Goal: Use online tool/utility: Use online tool/utility

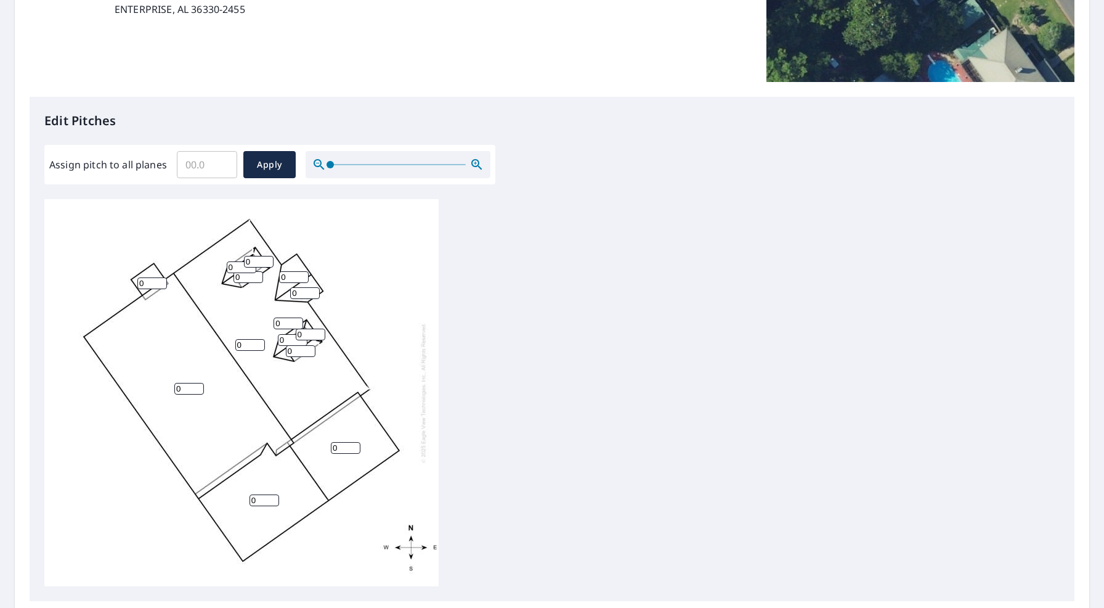
scroll to position [367, 0]
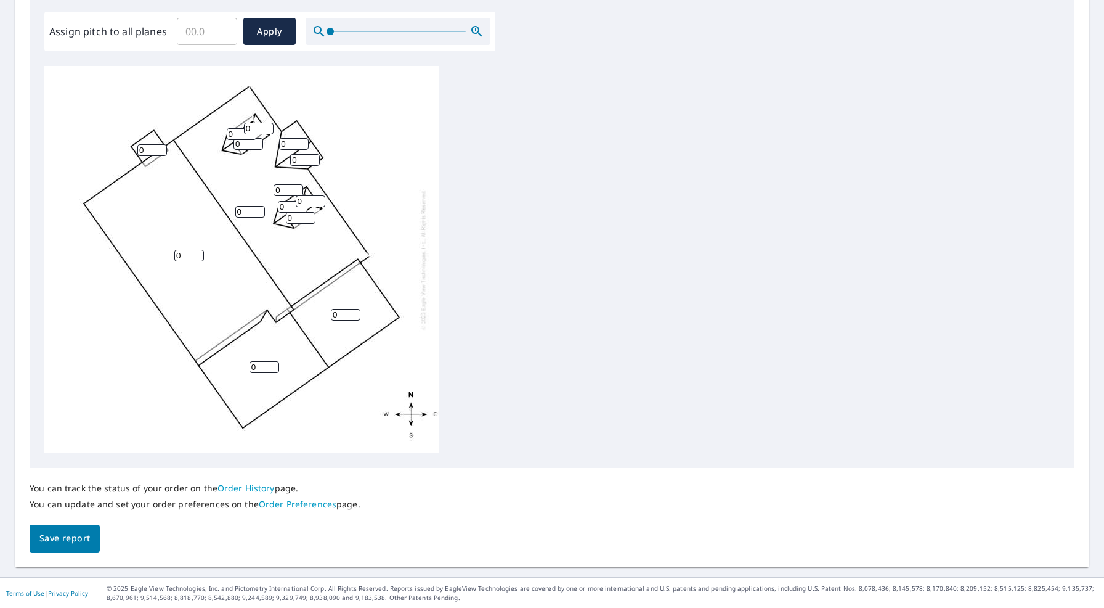
click at [261, 361] on input "0" at bounding box center [265, 367] width 30 height 12
type input "2"
click at [208, 38] on input "Assign pitch to all planes" at bounding box center [207, 31] width 60 height 35
type input "7"
click at [261, 27] on span "Apply" at bounding box center [269, 31] width 33 height 15
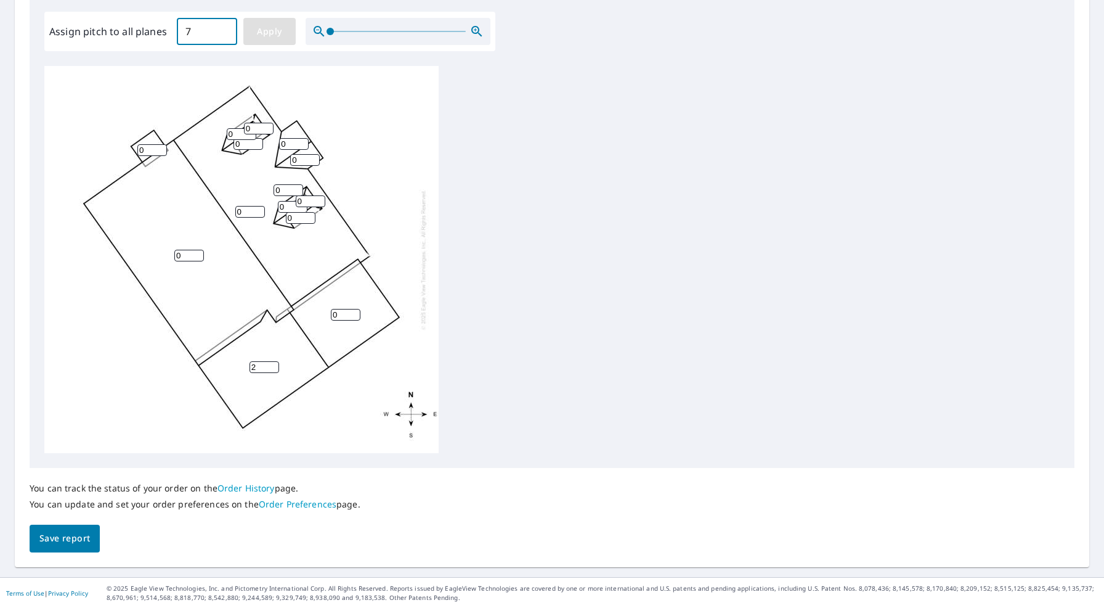
type input "7"
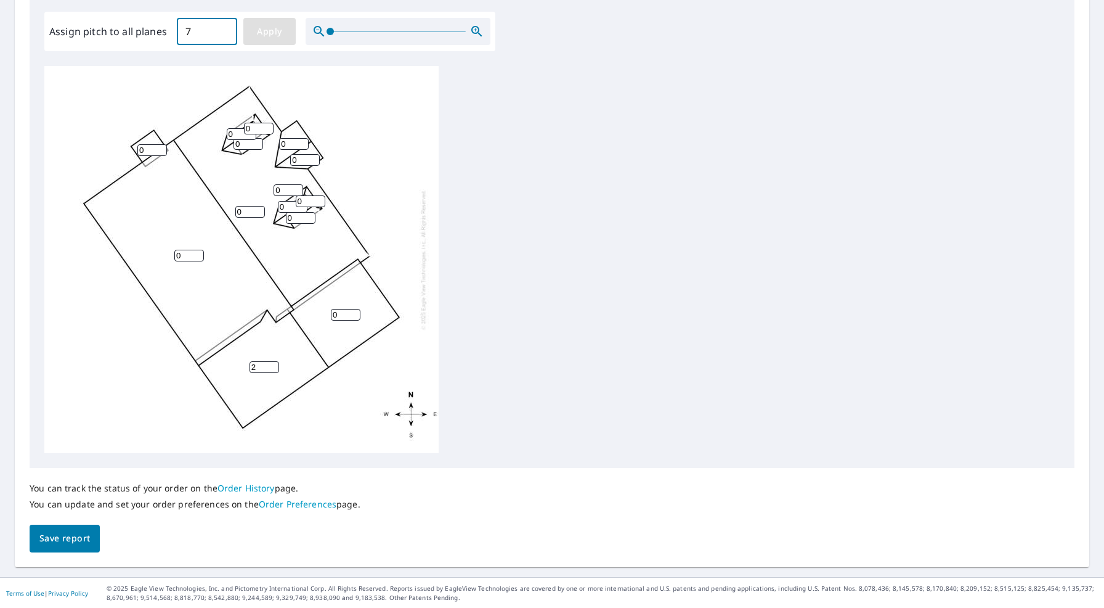
type input "7"
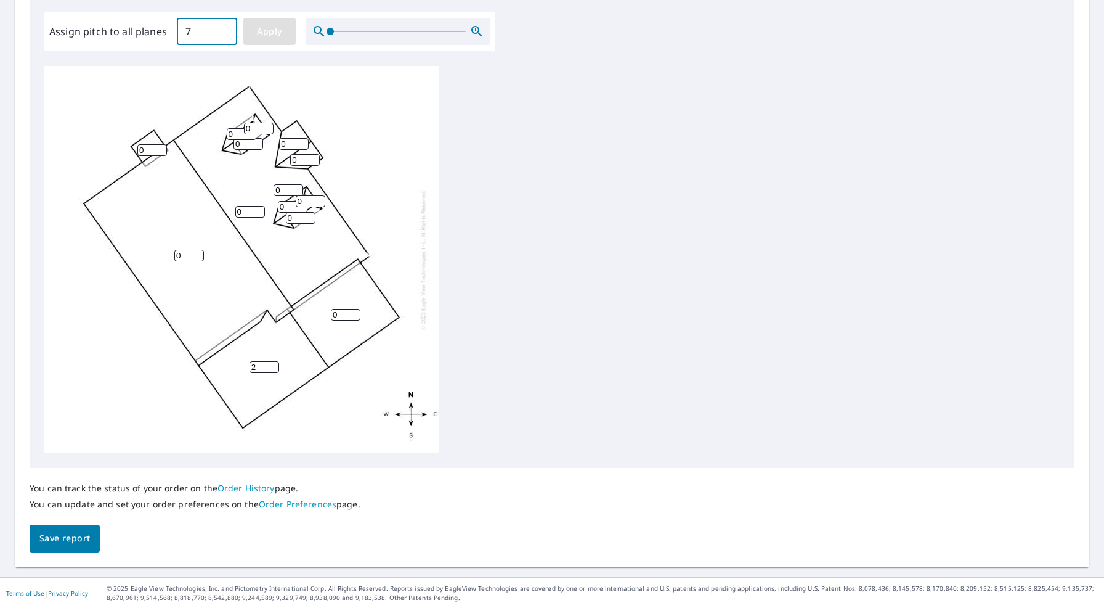
type input "7"
drag, startPoint x: 261, startPoint y: 366, endPoint x: 241, endPoint y: 368, distance: 19.8
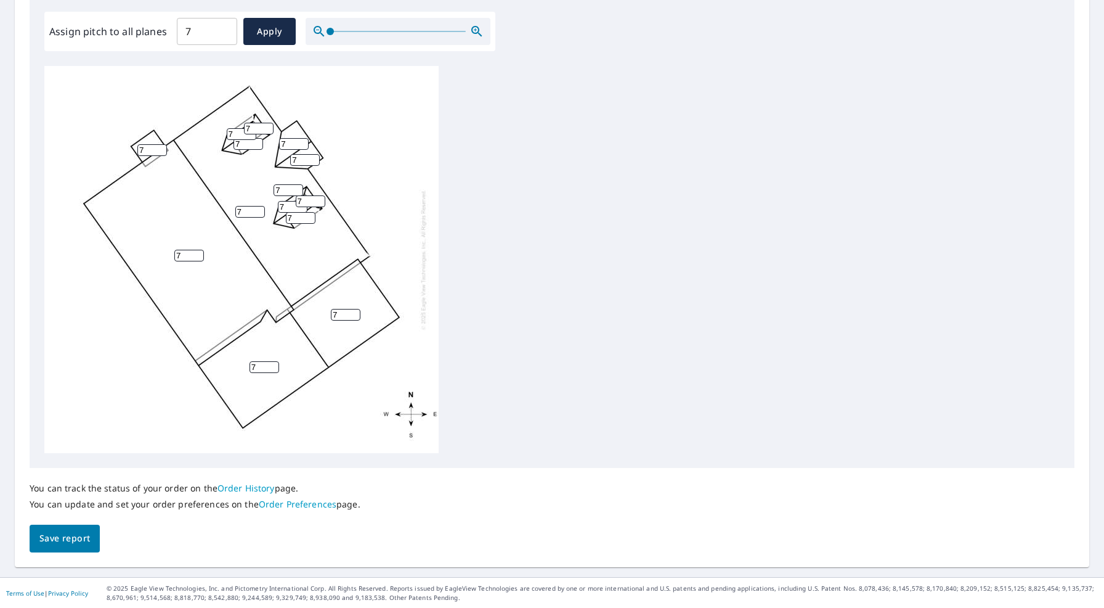
click at [241, 368] on div "7 7 7 7 7 7 7 7 7 7 7 7 7 7" at bounding box center [241, 259] width 394 height 387
type input "2"
click at [426, 299] on div "7 7 2 7 7 7 7 7 7 7 7 7 7 7" at bounding box center [241, 259] width 394 height 387
click at [99, 362] on div "7 7 2 7 7 7 7 7 7 7 7 7 7 7" at bounding box center [241, 259] width 394 height 387
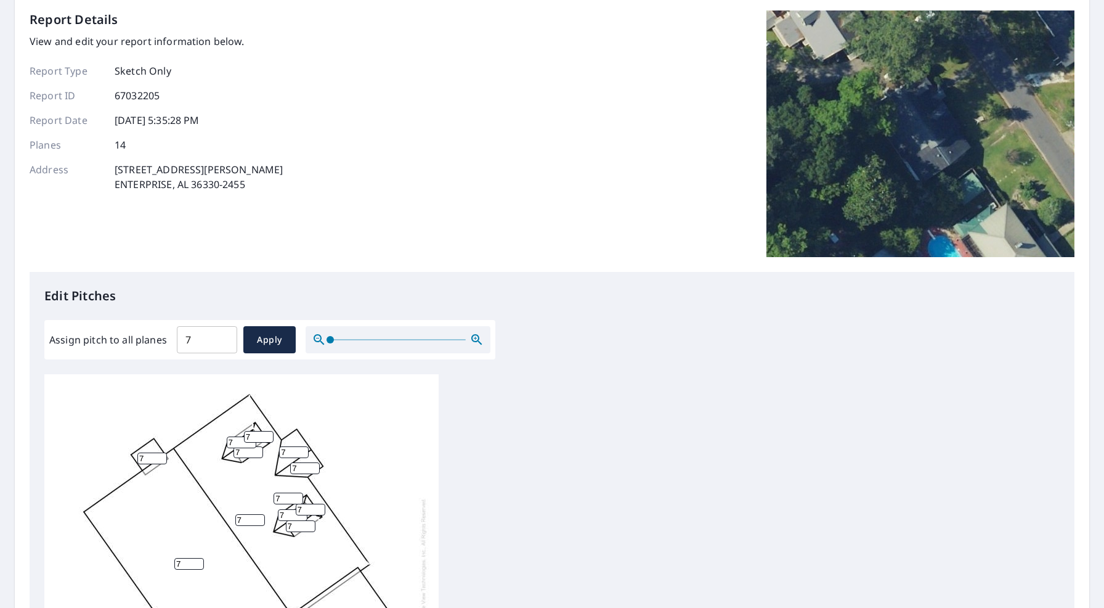
scroll to position [244, 0]
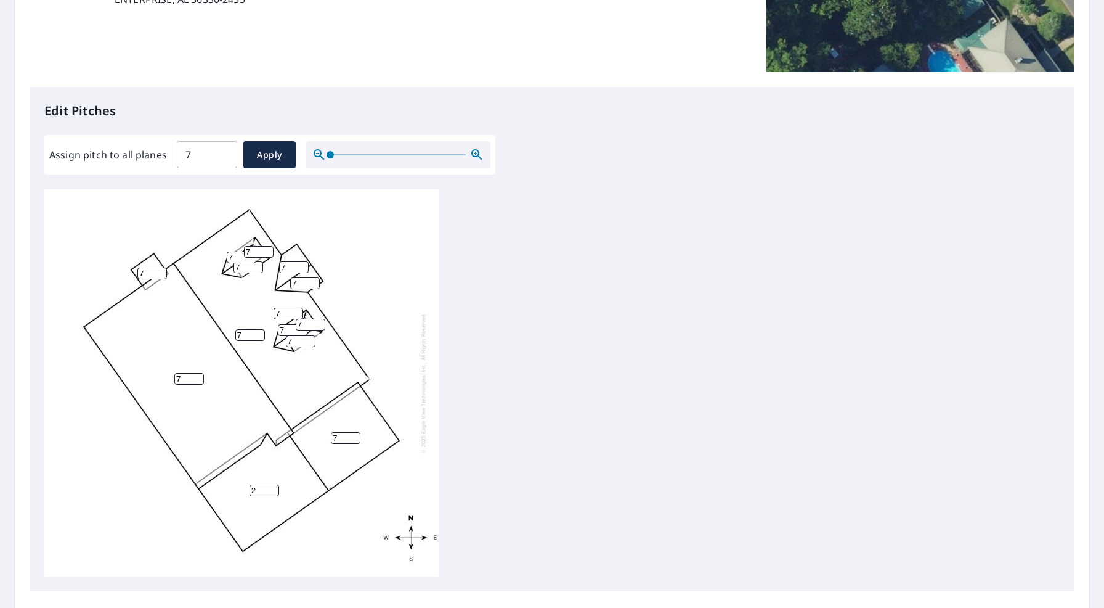
click at [281, 264] on input "7" at bounding box center [294, 267] width 30 height 12
type input "3"
drag, startPoint x: 302, startPoint y: 279, endPoint x: 280, endPoint y: 281, distance: 21.6
click at [280, 281] on div "7 7 2 7 7 3 7 7 7 7 7 7 7 7" at bounding box center [241, 382] width 394 height 387
type input "3"
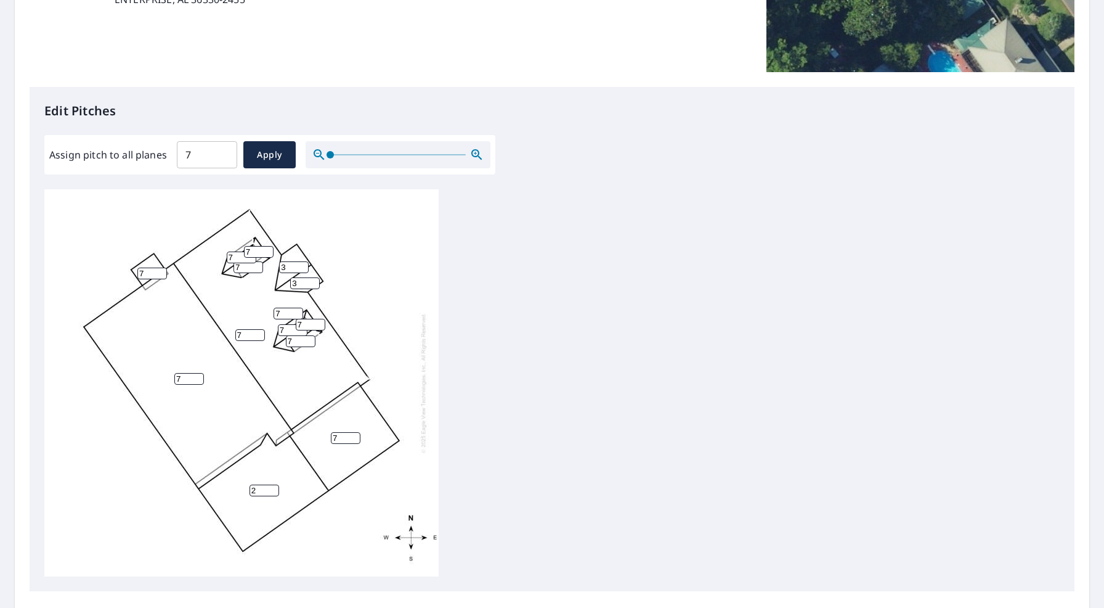
drag, startPoint x: 285, startPoint y: 310, endPoint x: 237, endPoint y: 314, distance: 47.6
click at [237, 314] on div "7 7 2 7 7 3 7 3 7 7 7 7 7 7" at bounding box center [241, 382] width 394 height 387
click at [258, 253] on input "7" at bounding box center [259, 252] width 30 height 12
drag, startPoint x: 251, startPoint y: 250, endPoint x: 233, endPoint y: 252, distance: 18.6
click at [233, 252] on div "7 7 2 7 7 3 7 3 7 7 7 7 7 7" at bounding box center [241, 382] width 394 height 387
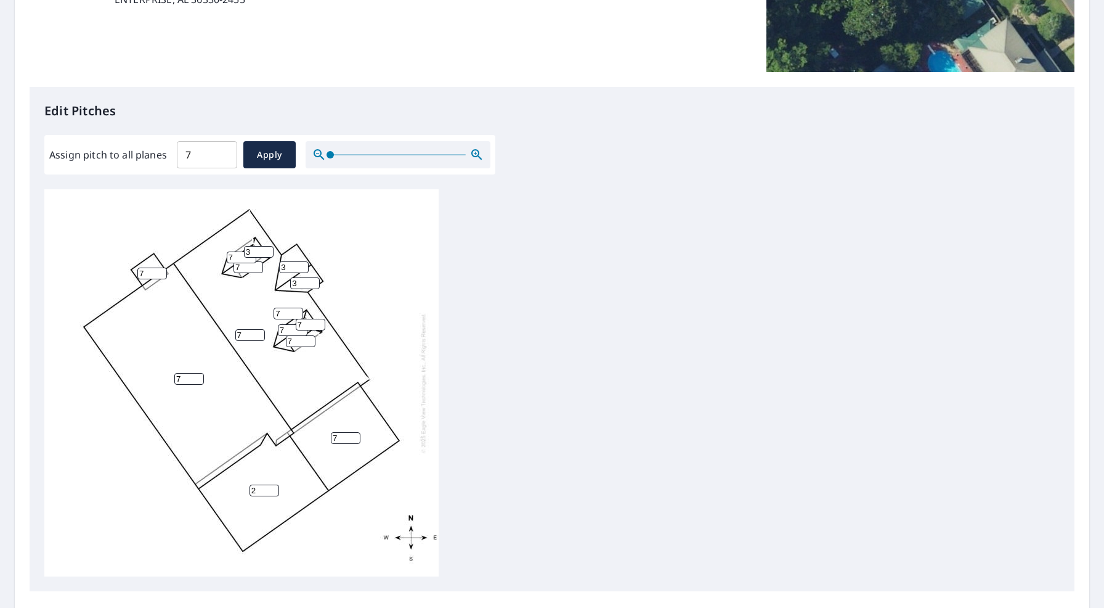
type input "3"
drag, startPoint x: 231, startPoint y: 258, endPoint x: 201, endPoint y: 259, distance: 29.6
click at [201, 259] on div "7 7 2 7 7 3 7 3 7 7 7 7 7 3" at bounding box center [241, 382] width 394 height 387
type input "3"
drag, startPoint x: 240, startPoint y: 265, endPoint x: 215, endPoint y: 266, distance: 24.7
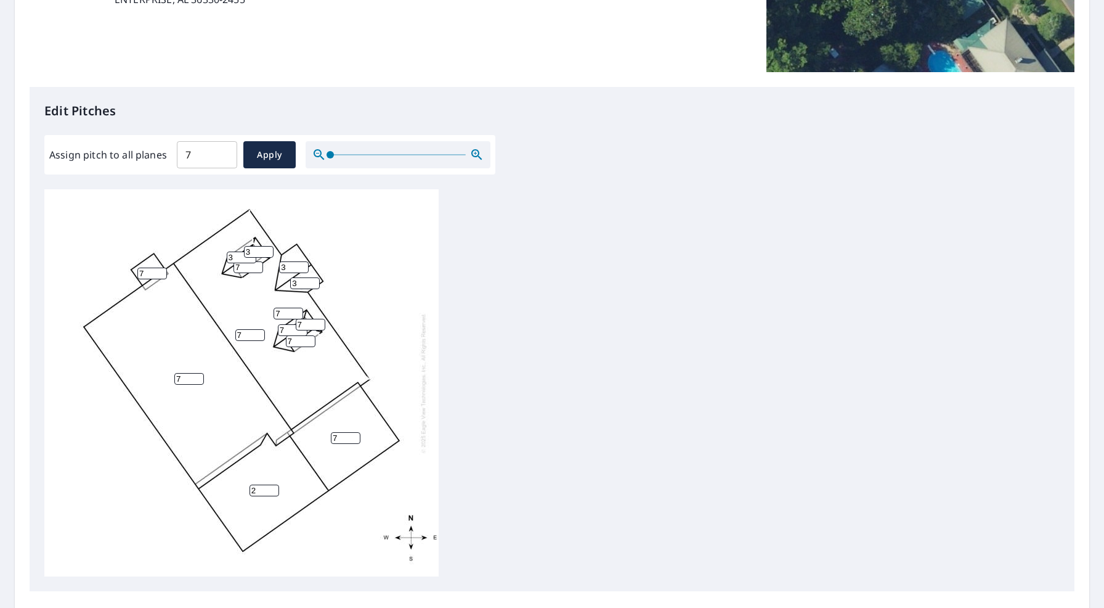
click at [215, 266] on div "7 7 2 7 7 3 7 3 7 7 7 3 7 3" at bounding box center [241, 382] width 394 height 387
type input "3"
drag, startPoint x: 304, startPoint y: 324, endPoint x: 274, endPoint y: 322, distance: 30.9
click at [274, 322] on div "7 7 2 7 7 3 7 3 7 3 7 3 7 3" at bounding box center [241, 382] width 394 height 387
type input "3"
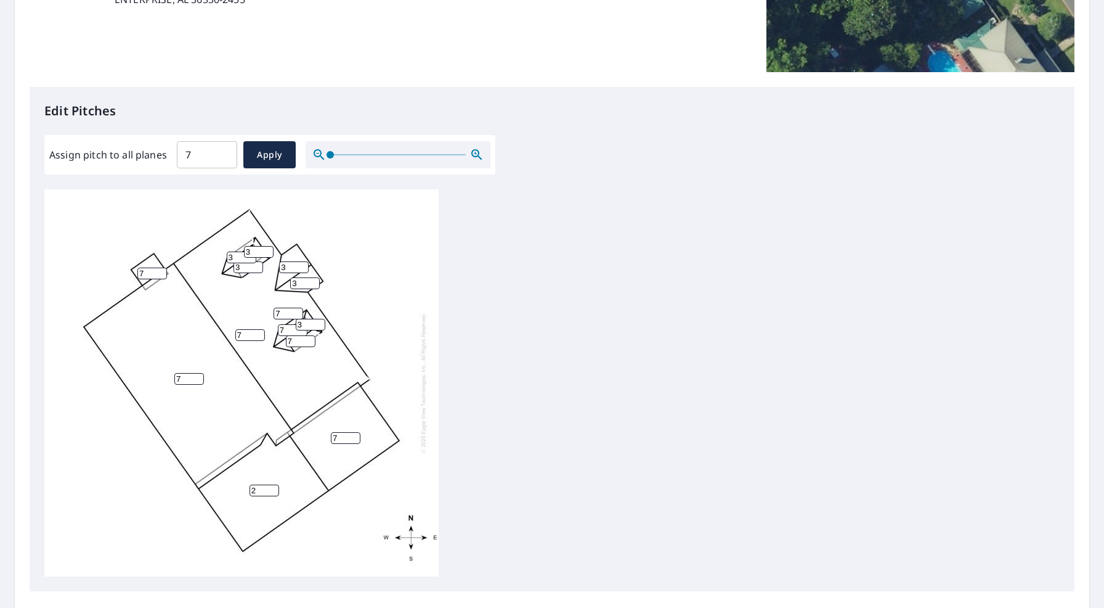
drag, startPoint x: 286, startPoint y: 328, endPoint x: 264, endPoint y: 326, distance: 22.3
click at [264, 326] on div "7 7 2 7 7 3 7 3 7 3 7 3 3 3" at bounding box center [241, 382] width 394 height 387
type input "3"
drag, startPoint x: 296, startPoint y: 341, endPoint x: 225, endPoint y: 327, distance: 72.3
click at [230, 330] on div "7 7 2 7 7 3 7 3 7 3 3 3 3 3" at bounding box center [241, 382] width 394 height 387
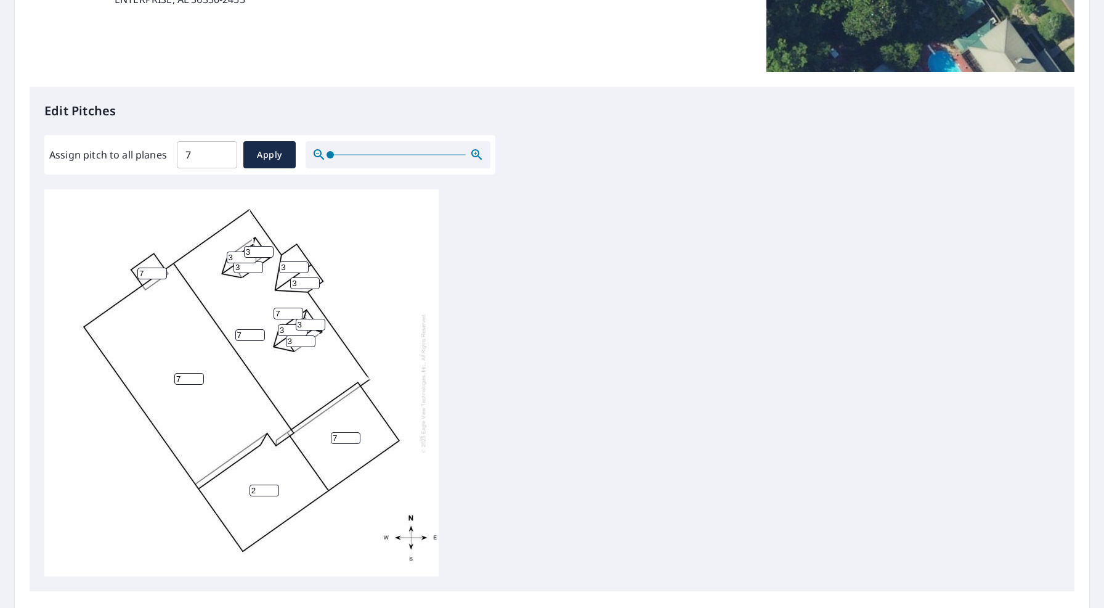
type input "3"
drag, startPoint x: 237, startPoint y: 259, endPoint x: 226, endPoint y: 257, distance: 12.0
click at [226, 257] on div "7 7 2 7 7 3 7 3 3 3 3 3 3 3" at bounding box center [241, 382] width 394 height 387
type input "5"
drag, startPoint x: 243, startPoint y: 270, endPoint x: 217, endPoint y: 267, distance: 26.8
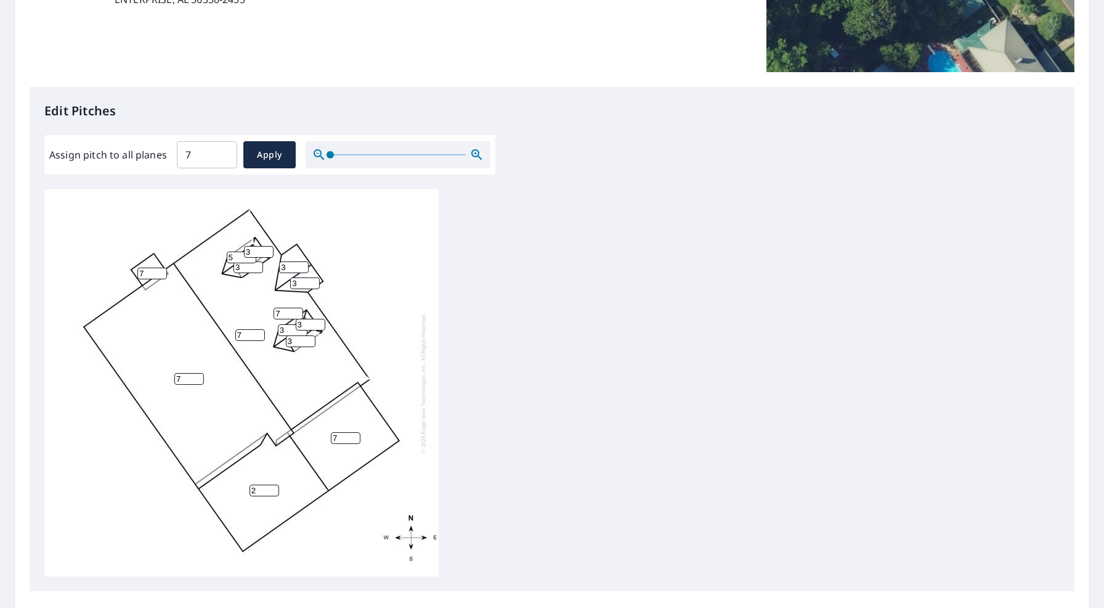
click at [217, 267] on div "7 7 2 7 7 3 7 3 3 3 3 5 3 3" at bounding box center [241, 382] width 394 height 387
type input "5"
drag, startPoint x: 261, startPoint y: 249, endPoint x: 250, endPoint y: 250, distance: 11.1
click at [250, 250] on input "3" at bounding box center [259, 252] width 30 height 12
click at [246, 250] on input "3" at bounding box center [259, 252] width 30 height 12
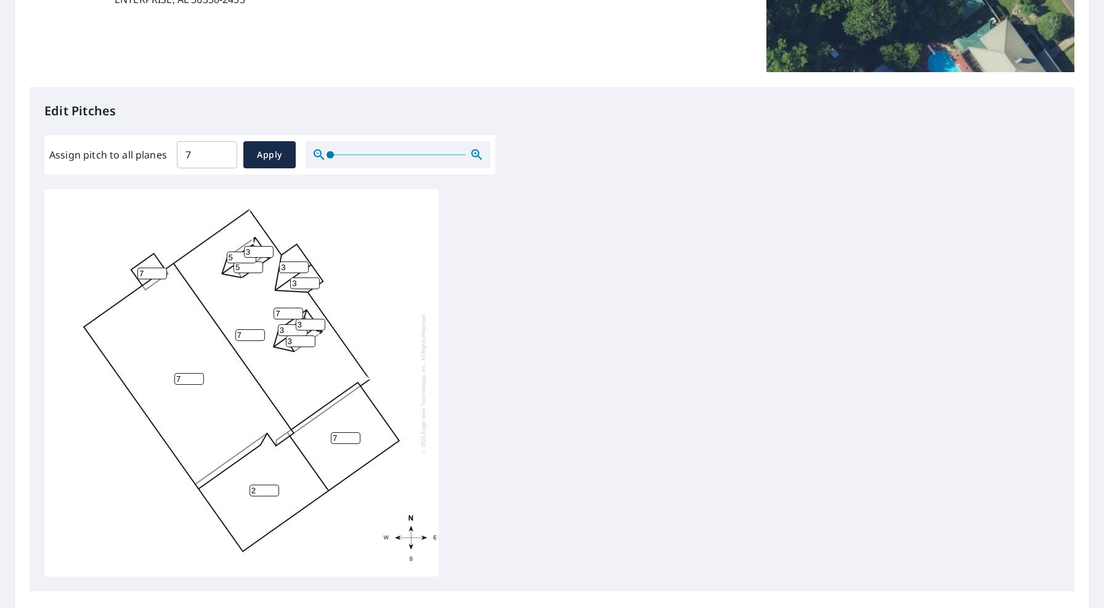
drag, startPoint x: 251, startPoint y: 250, endPoint x: 214, endPoint y: 245, distance: 37.2
click at [214, 245] on div "7 7 2 7 7 3 7 3 3 5 3 5 3 3" at bounding box center [241, 382] width 394 height 387
type input "5"
drag, startPoint x: 285, startPoint y: 264, endPoint x: 266, endPoint y: 263, distance: 19.1
click at [266, 263] on div "7 7 2 7 7 3 7 3 3 5 3 5 3 5" at bounding box center [241, 382] width 394 height 387
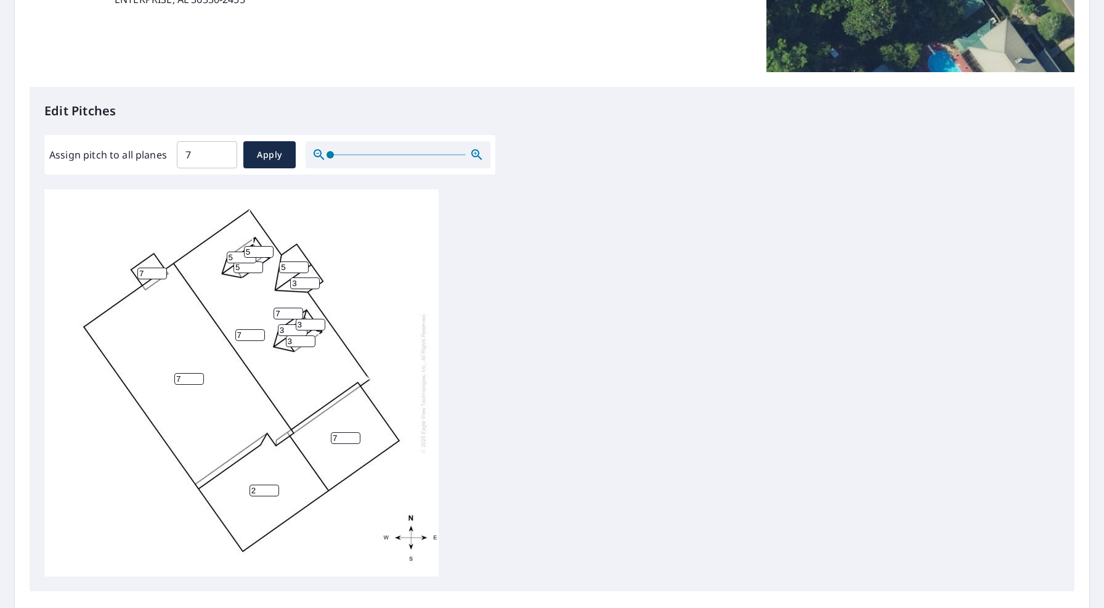
type input "5"
click at [264, 276] on div "7 7 2 7 7 5 7 3 3 5 3 5 3 5" at bounding box center [241, 382] width 394 height 387
type input "5"
drag, startPoint x: 288, startPoint y: 325, endPoint x: 256, endPoint y: 317, distance: 32.3
click at [256, 317] on div "7 7 2 7 7 5 7 5 3 5 3 5 3 5" at bounding box center [241, 382] width 394 height 387
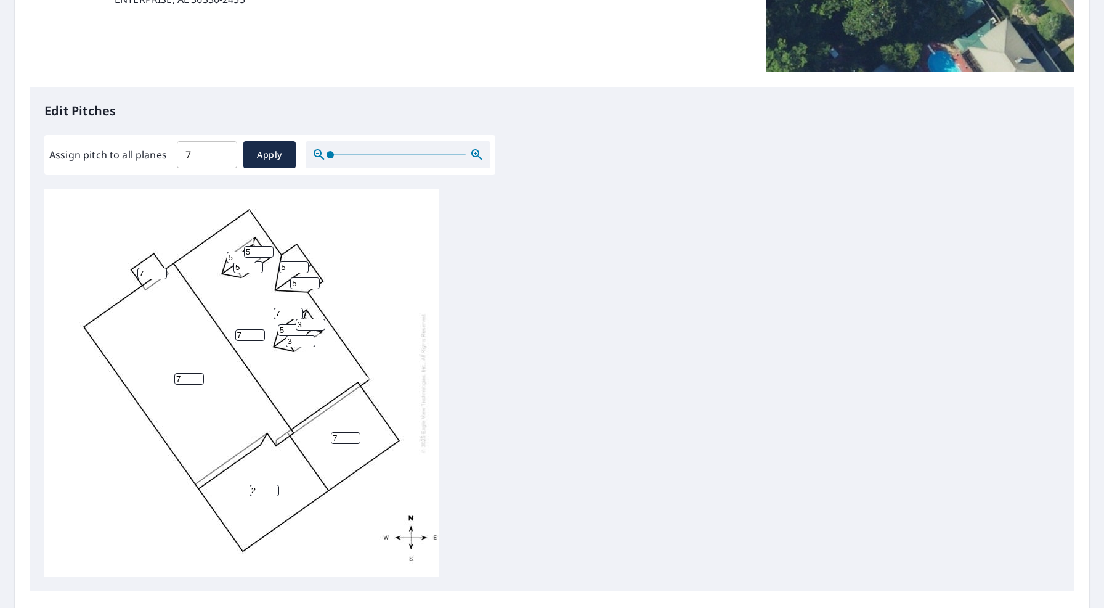
type input "5"
click at [281, 340] on div "7 7 2 7 7 5 7 5 3 5 5 5 3 5" at bounding box center [241, 382] width 394 height 387
drag, startPoint x: 299, startPoint y: 338, endPoint x: 228, endPoint y: 328, distance: 71.5
click at [228, 328] on div "7 7 2 7 7 5 7 5 3 5 5 5 3 5" at bounding box center [241, 382] width 394 height 387
type input "5"
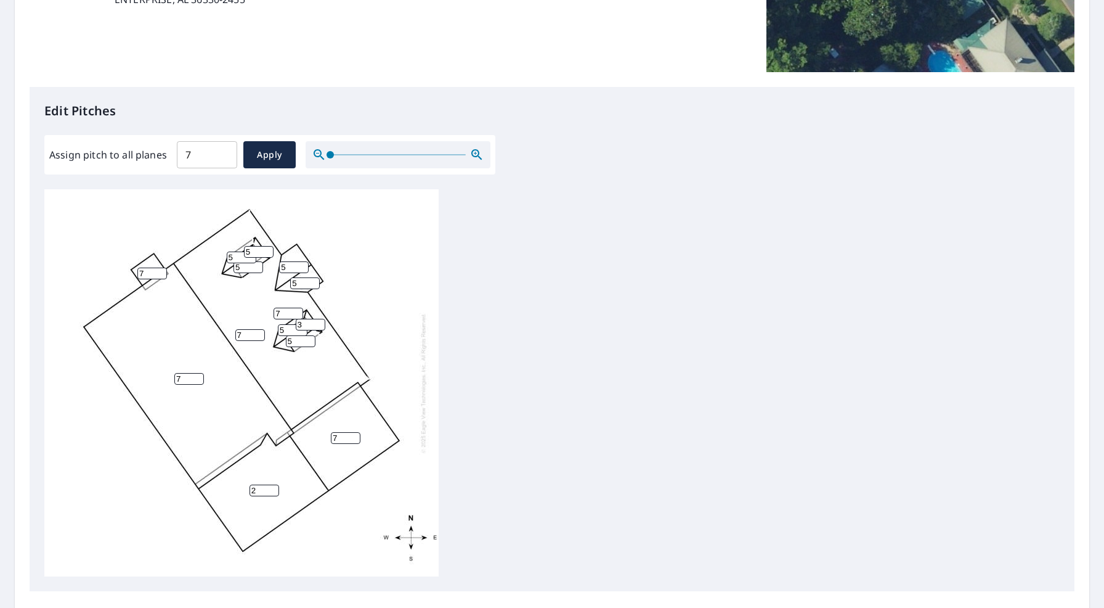
drag, startPoint x: 307, startPoint y: 319, endPoint x: 251, endPoint y: 314, distance: 56.3
click at [251, 314] on div "7 7 2 7 7 5 7 5 5 5 5 5 3 5" at bounding box center [241, 382] width 394 height 387
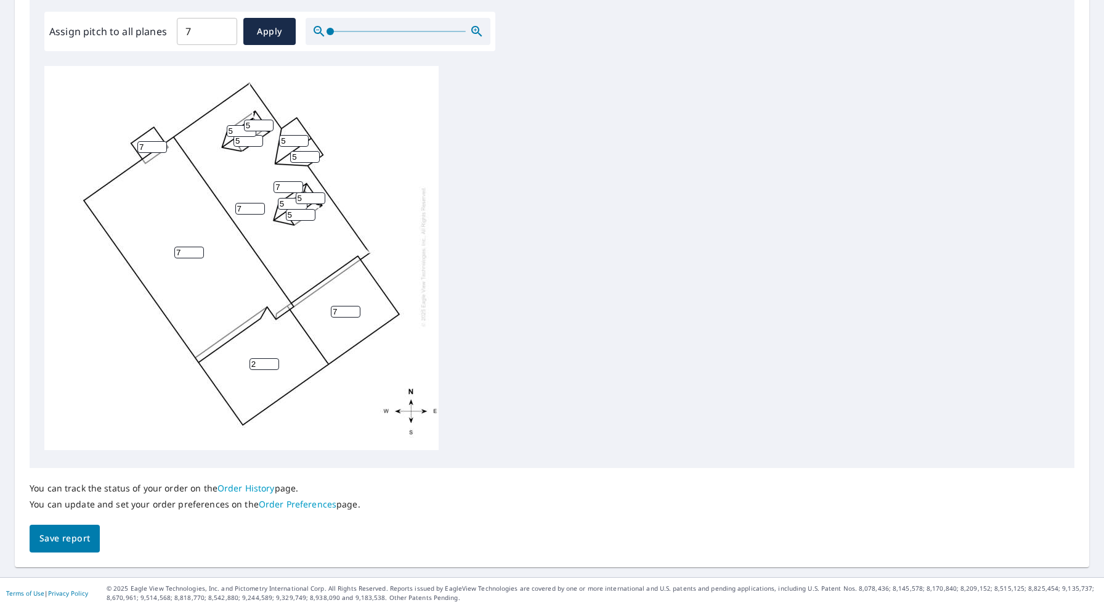
scroll to position [12, 0]
click at [518, 134] on div "7 7 2 7 7 5 7 5 5 5 5 5 5 5" at bounding box center [551, 259] width 1015 height 387
drag, startPoint x: 303, startPoint y: 185, endPoint x: 258, endPoint y: 195, distance: 46.0
click at [258, 195] on div "7 7 2 7 7 5 7 5 5 5 5 5 5 5" at bounding box center [241, 256] width 394 height 387
type input "4"
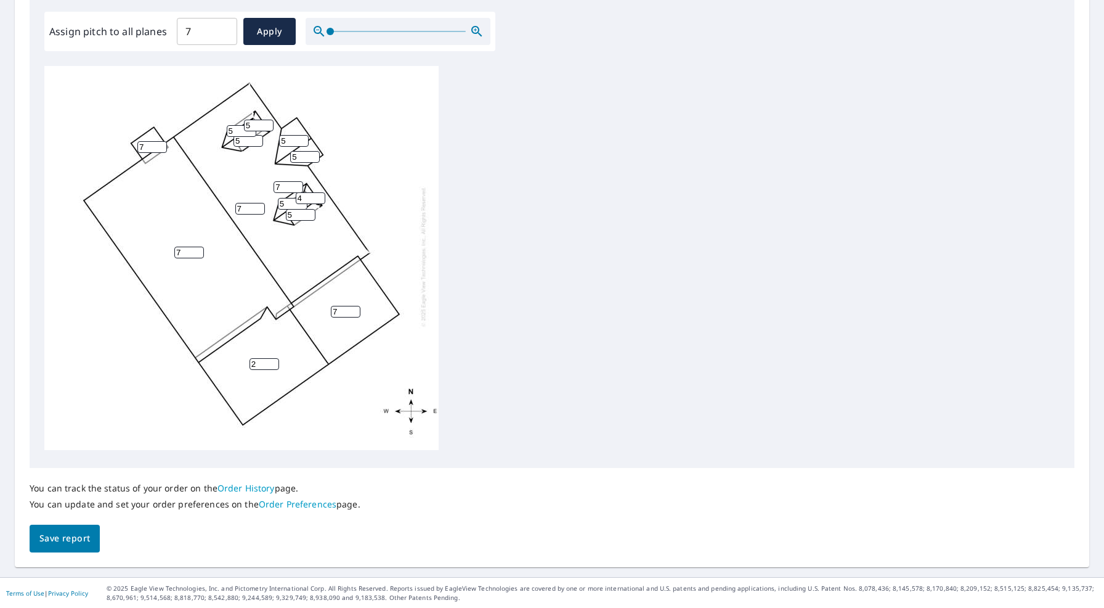
drag, startPoint x: 288, startPoint y: 199, endPoint x: 278, endPoint y: 198, distance: 10.5
click at [278, 198] on input "5" at bounding box center [293, 204] width 30 height 12
type input "4"
drag, startPoint x: 295, startPoint y: 204, endPoint x: 259, endPoint y: 201, distance: 35.3
click at [259, 201] on div "7 7 2 7 7 5 7 5 5 5 4 5 4 5" at bounding box center [241, 256] width 394 height 387
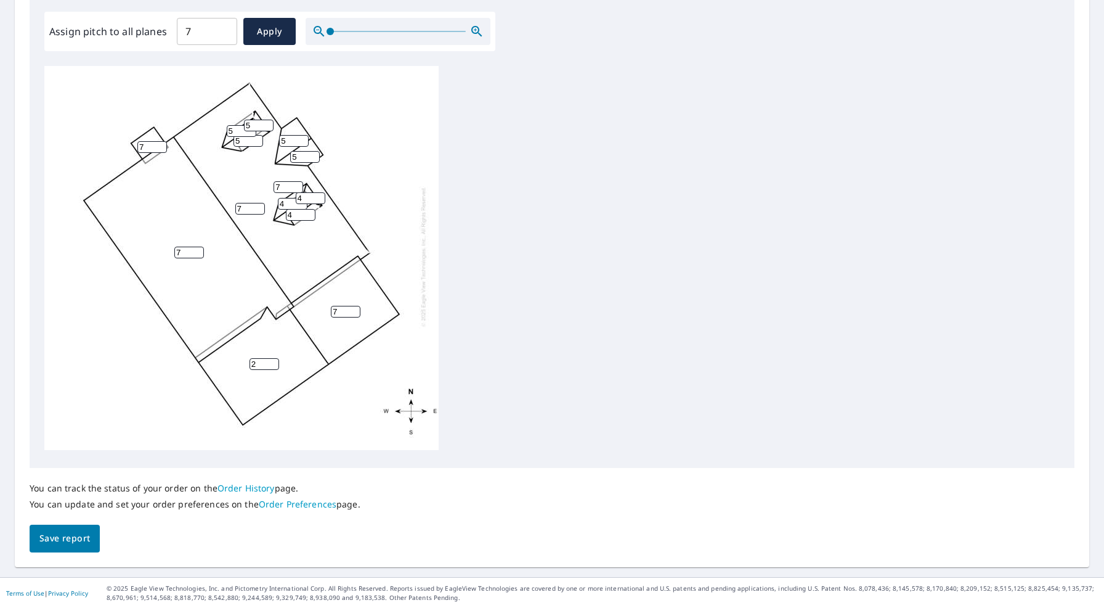
type input "4"
drag, startPoint x: 302, startPoint y: 149, endPoint x: 258, endPoint y: 156, distance: 44.9
click at [258, 156] on div "7 7 2 7 7 5 7 5 4 5 4 5 4 5" at bounding box center [241, 256] width 394 height 387
type input "4"
drag, startPoint x: 287, startPoint y: 131, endPoint x: 264, endPoint y: 129, distance: 22.9
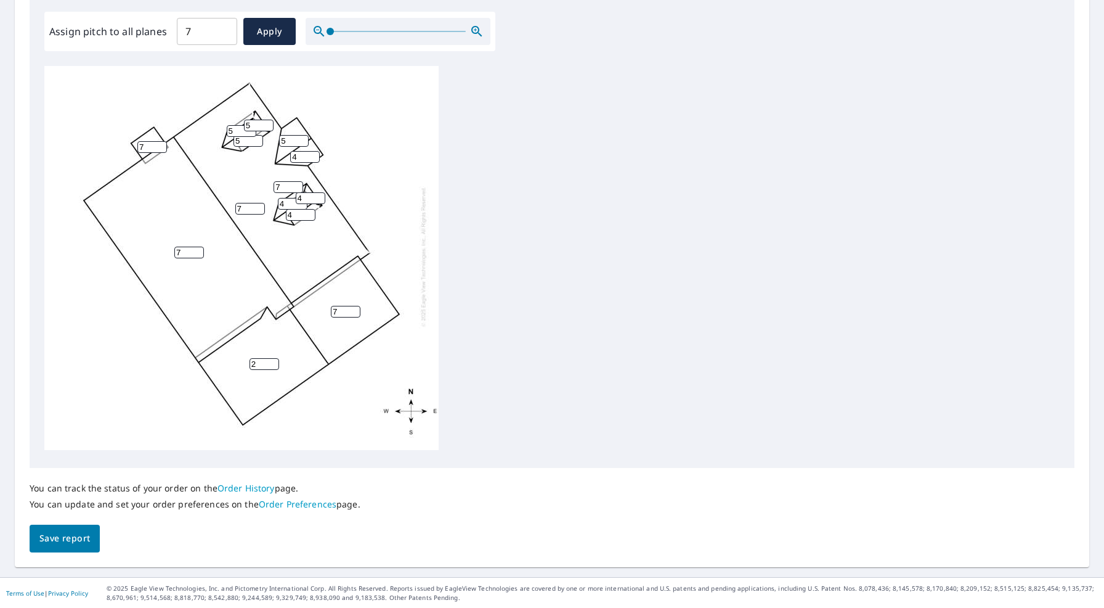
click at [264, 129] on div "7 7 2 7 7 5 7 4 4 5 4 5 4 5" at bounding box center [241, 256] width 394 height 387
type input "4"
drag, startPoint x: 254, startPoint y: 112, endPoint x: 221, endPoint y: 112, distance: 32.7
click at [221, 112] on div "7 7 2 7 7 4 7 4 4 5 4 5 4 5" at bounding box center [241, 256] width 394 height 387
type input "4"
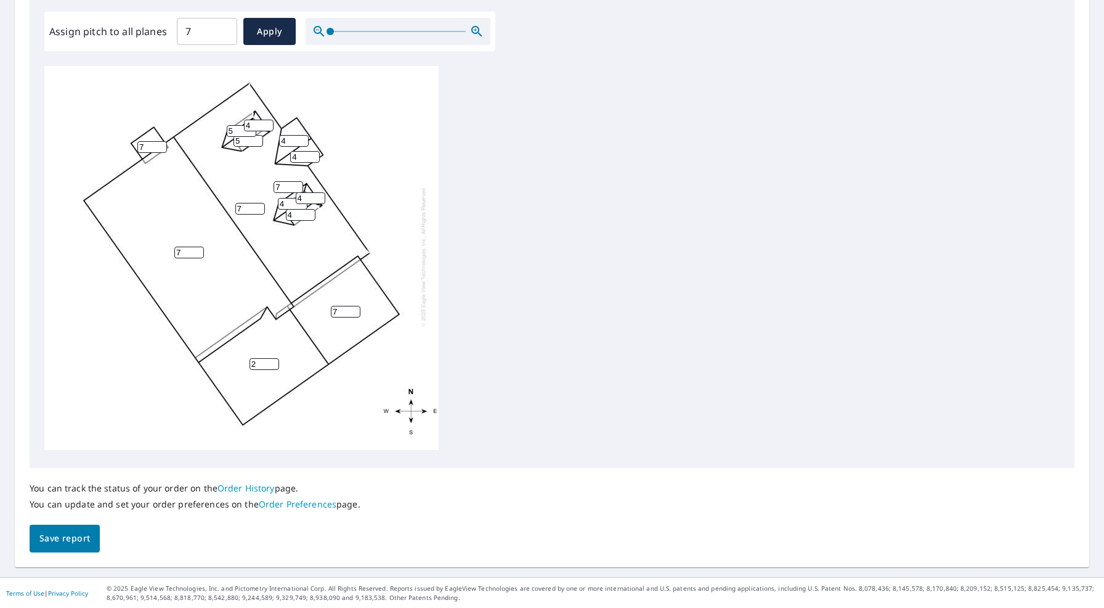
click at [229, 125] on input "5" at bounding box center [242, 131] width 30 height 12
type input "4"
drag, startPoint x: 243, startPoint y: 136, endPoint x: 221, endPoint y: 138, distance: 22.9
click at [221, 138] on div "7 7 2 7 7 4 7 4 4 5 4 4 4 4" at bounding box center [241, 256] width 394 height 387
type input "4"
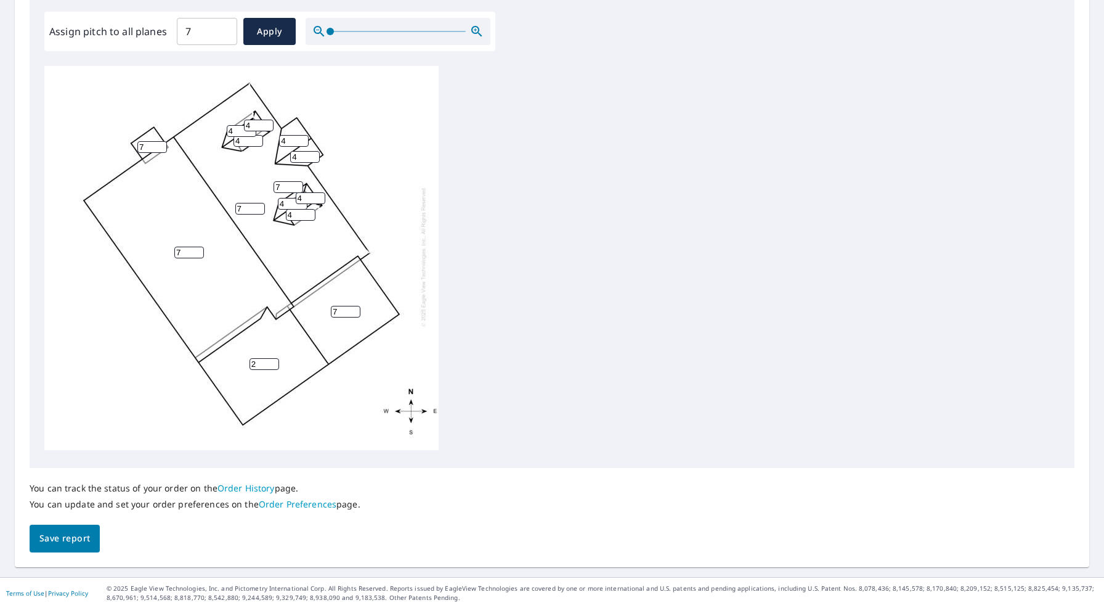
click at [537, 192] on div "7 7 2 7 7 4 7 4 4 4 4 4 4 4" at bounding box center [551, 259] width 1015 height 387
click at [274, 35] on span "Apply" at bounding box center [269, 31] width 33 height 15
type input "7"
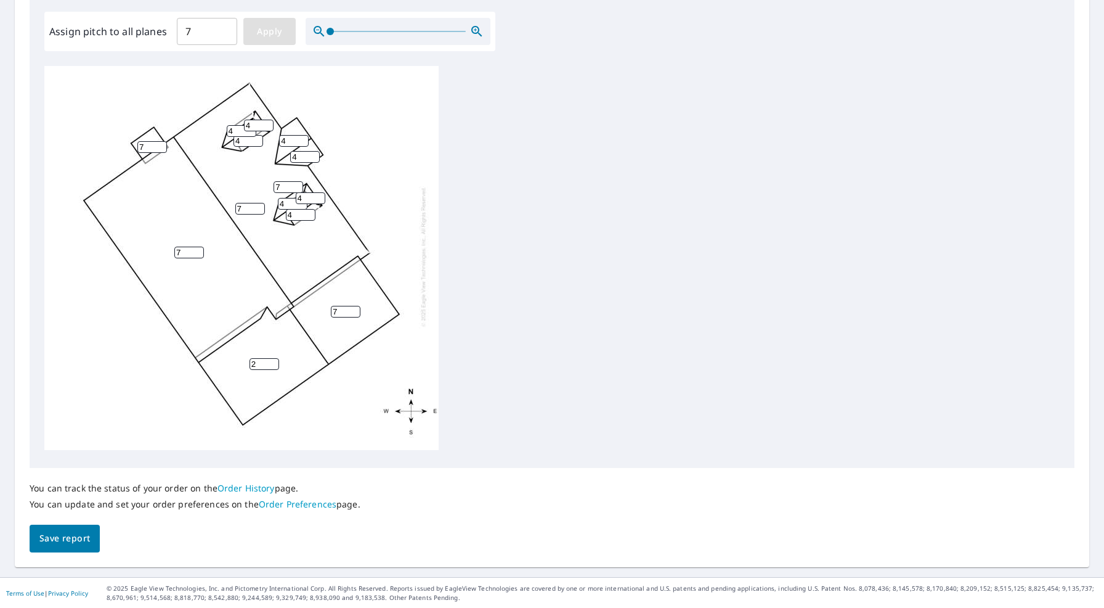
type input "7"
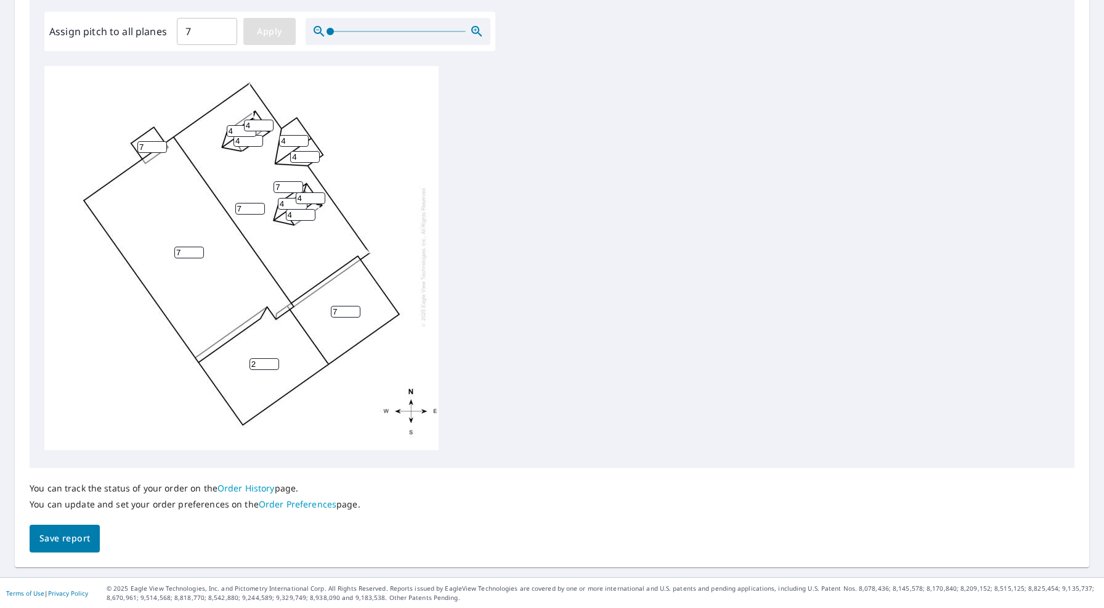
type input "7"
drag, startPoint x: 258, startPoint y: 352, endPoint x: 237, endPoint y: 351, distance: 21.6
click at [237, 351] on div "7 7 7 7 7 7 7 7 7 7 7 7 7 7" at bounding box center [241, 256] width 394 height 387
click at [261, 33] on span "Apply" at bounding box center [269, 31] width 33 height 15
drag, startPoint x: 259, startPoint y: 359, endPoint x: 211, endPoint y: 356, distance: 48.2
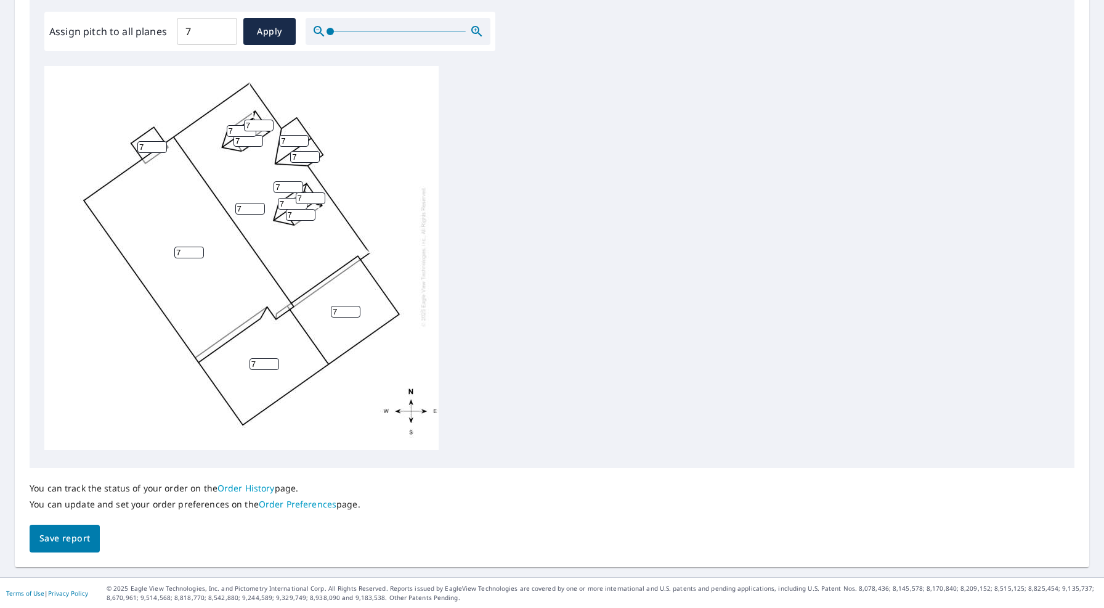
click at [211, 356] on div "7 7 7 7 7 7 7 7 7 7 7 7 7 7" at bounding box center [241, 256] width 394 height 387
type input "2"
drag, startPoint x: 288, startPoint y: 195, endPoint x: 249, endPoint y: 192, distance: 39.0
click at [249, 192] on div "7 7 2 7 7 7 7 7 7 7 7 7 7 7" at bounding box center [241, 256] width 394 height 387
type input "4"
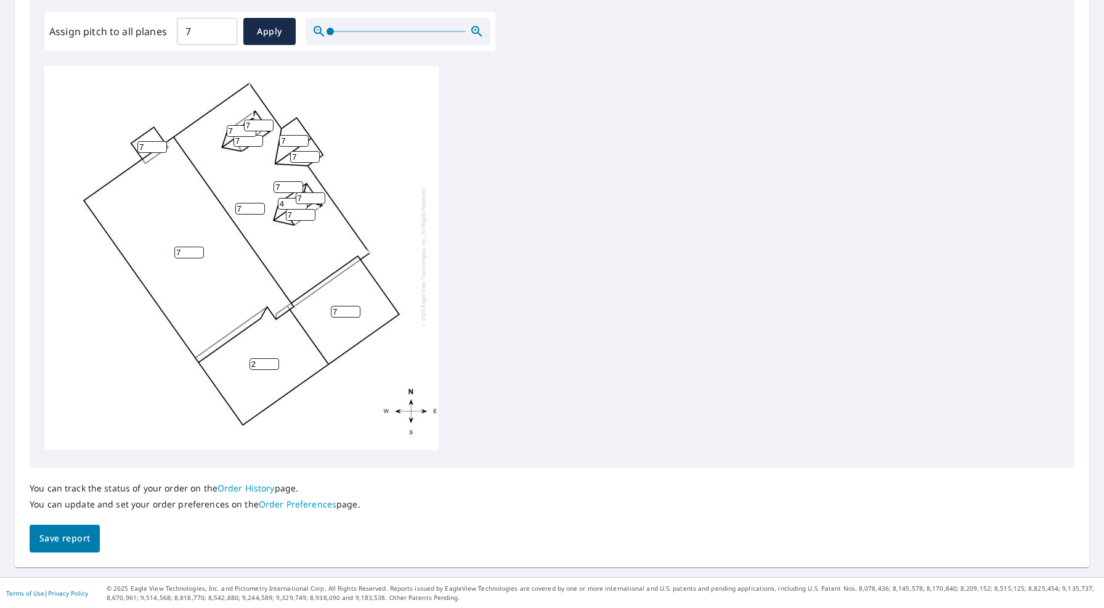
drag, startPoint x: 297, startPoint y: 207, endPoint x: 269, endPoint y: 203, distance: 28.7
click at [269, 203] on div "7 7 2 7 7 7 7 7 7 7 4 7 7 7" at bounding box center [241, 256] width 394 height 387
type input "4"
drag, startPoint x: 305, startPoint y: 192, endPoint x: 264, endPoint y: 189, distance: 40.8
click at [264, 189] on div "7 7 2 7 7 7 7 7 4 7 4 7 7 7" at bounding box center [241, 256] width 394 height 387
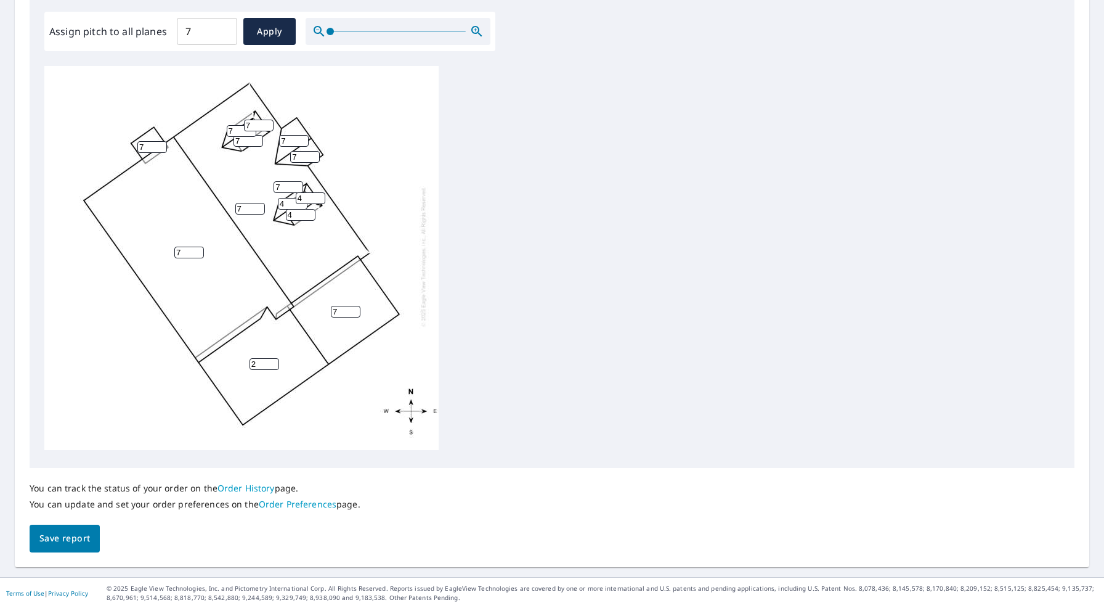
type input "4"
drag, startPoint x: 300, startPoint y: 146, endPoint x: 227, endPoint y: 145, distance: 72.7
click at [229, 145] on div "7 7 2 7 7 7 7 7 4 7 4 7 4 7" at bounding box center [241, 256] width 394 height 387
type input "4"
drag, startPoint x: 291, startPoint y: 134, endPoint x: 246, endPoint y: 131, distance: 44.4
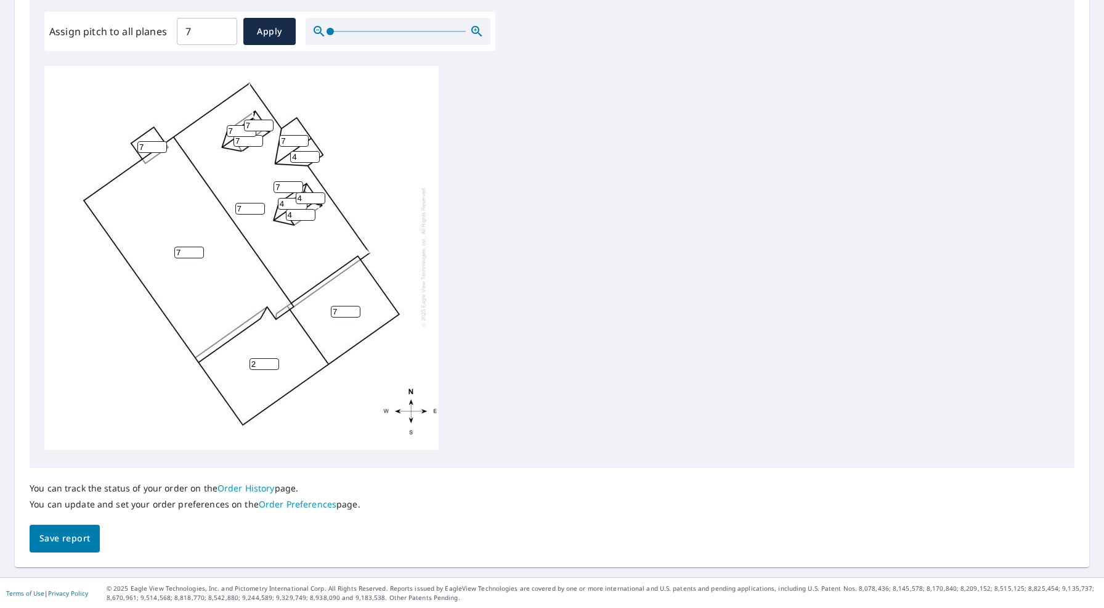
click at [246, 131] on div "7 7 2 7 7 7 7 4 4 7 4 7 4 7" at bounding box center [241, 256] width 394 height 387
type input "4"
drag, startPoint x: 249, startPoint y: 115, endPoint x: 209, endPoint y: 117, distance: 40.1
click at [209, 117] on div "7 7 2 7 7 4 7 4 4 7 4 7 4 7" at bounding box center [241, 256] width 394 height 387
type input "4"
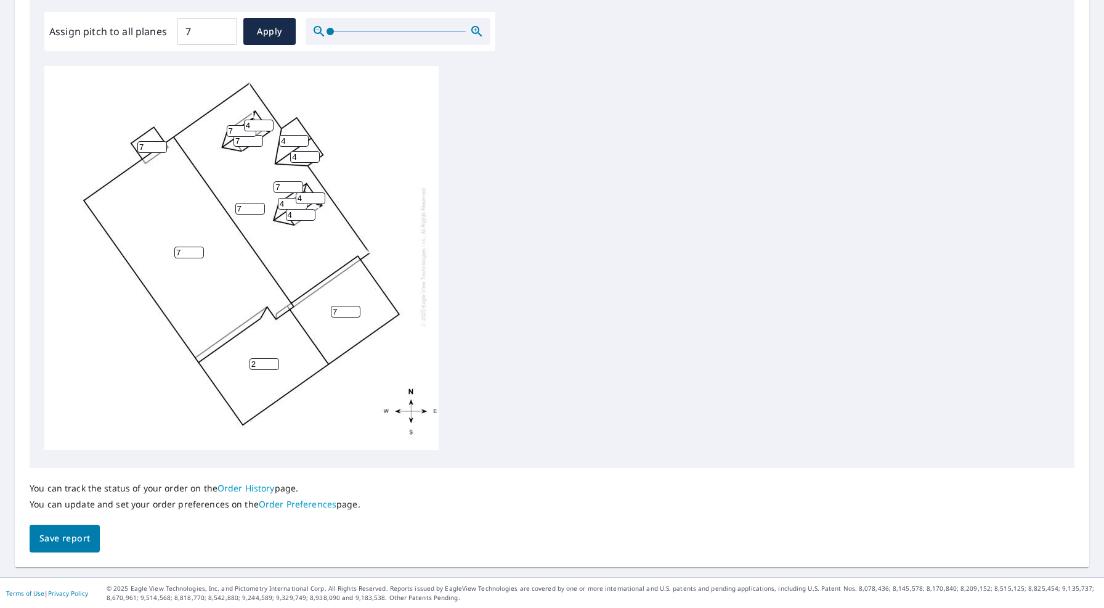
drag, startPoint x: 236, startPoint y: 123, endPoint x: 209, endPoint y: 125, distance: 26.6
click at [209, 125] on div "7 7 2 7 7 4 7 4 4 7 4 7 4 4" at bounding box center [241, 256] width 394 height 387
type input "4"
drag, startPoint x: 240, startPoint y: 132, endPoint x: 238, endPoint y: 140, distance: 8.4
click at [218, 132] on div "7 7 2 7 7 4 7 4 4 7 4 4 4 4" at bounding box center [241, 256] width 394 height 387
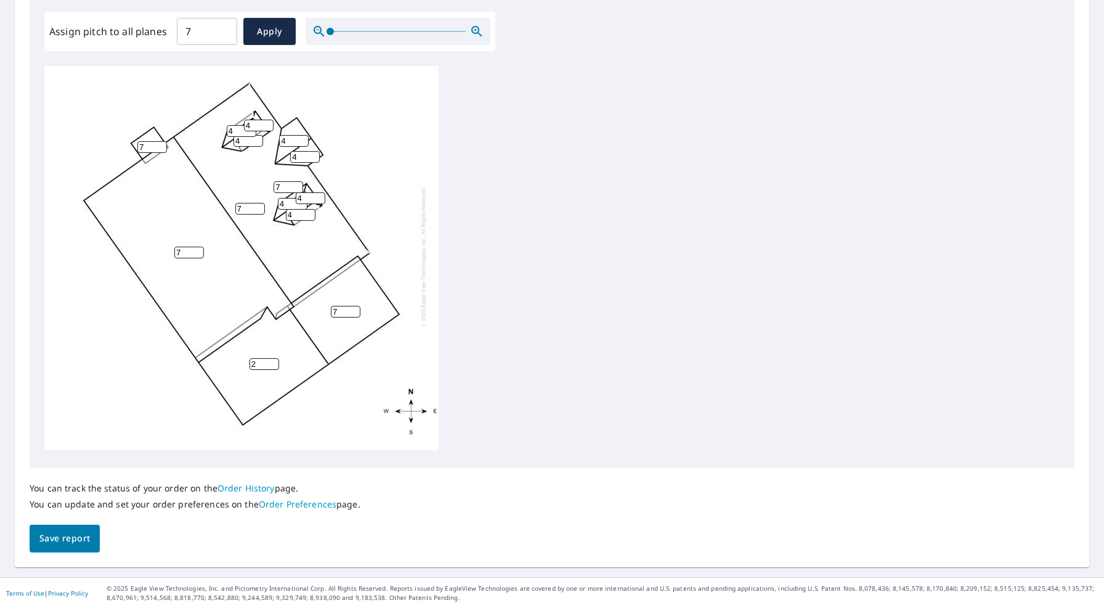
type input "4"
click at [622, 226] on div "7 7 2 7 7 4 7 4 4 4 4 4 4 4" at bounding box center [551, 259] width 1015 height 387
click at [60, 543] on span "Save report" at bounding box center [64, 538] width 51 height 15
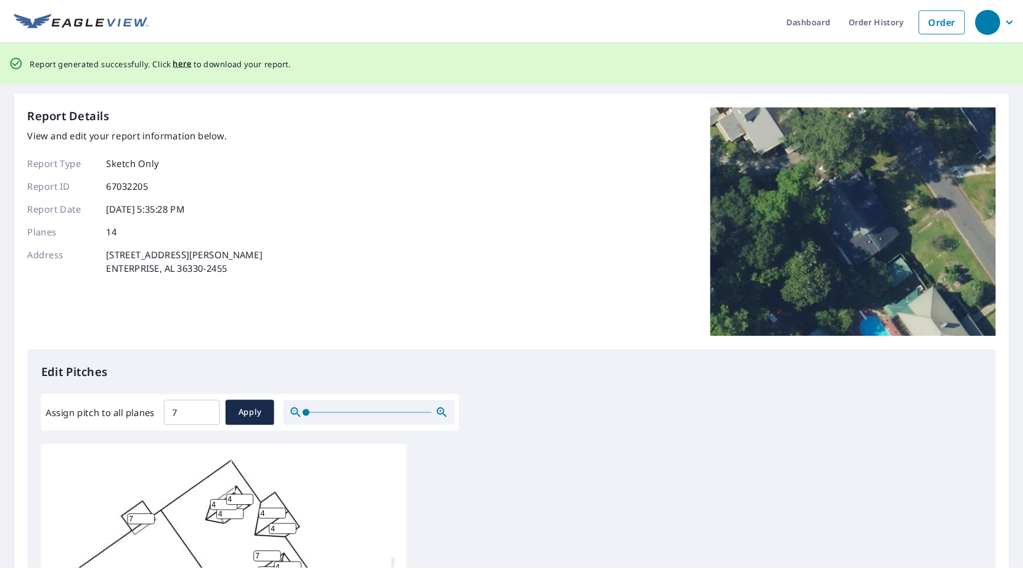
scroll to position [0, 0]
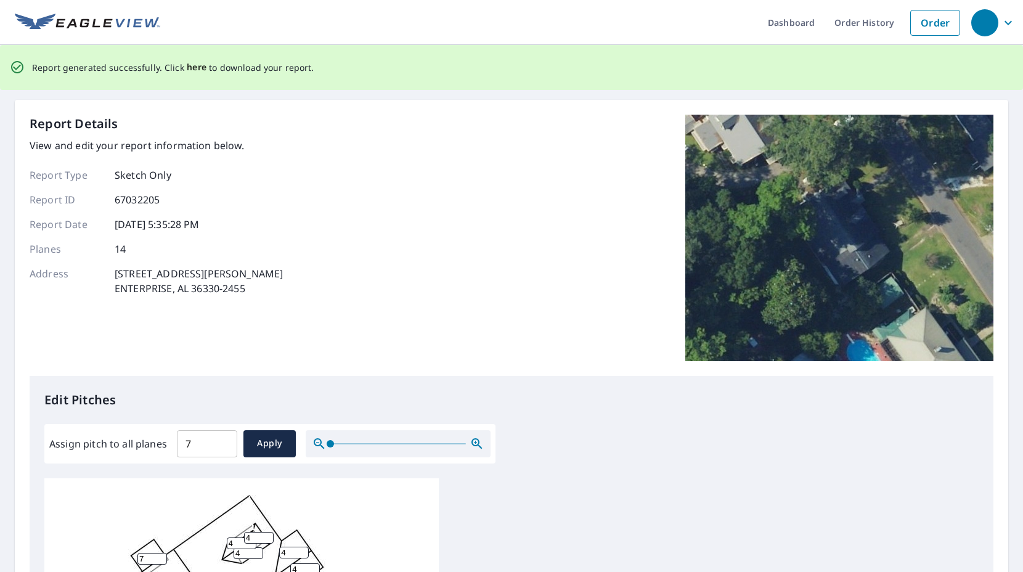
click at [196, 70] on span "here" at bounding box center [197, 67] width 20 height 15
